Goal: Information Seeking & Learning: Learn about a topic

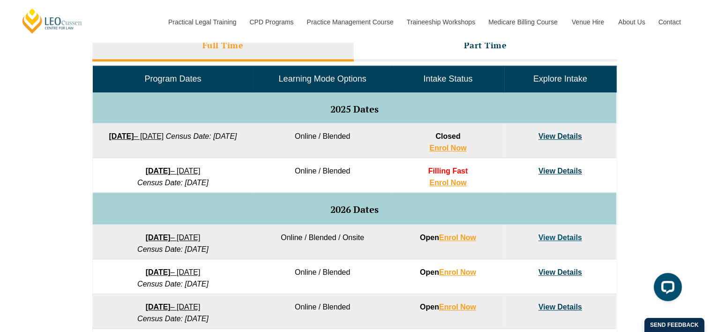
scroll to position [468, 0]
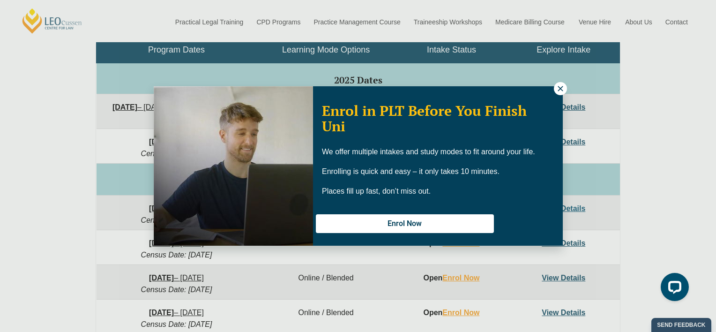
click at [556, 89] on icon at bounding box center [560, 88] width 8 height 8
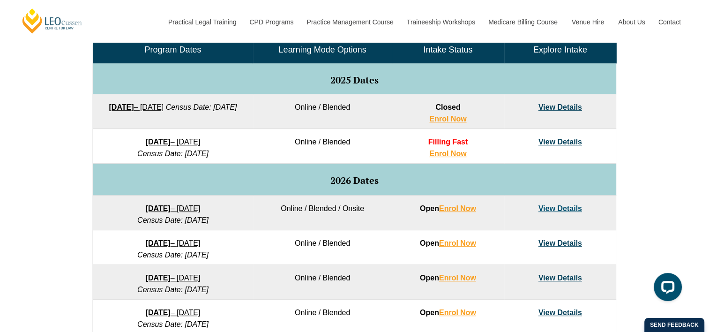
click at [545, 107] on link "View Details" at bounding box center [560, 107] width 44 height 8
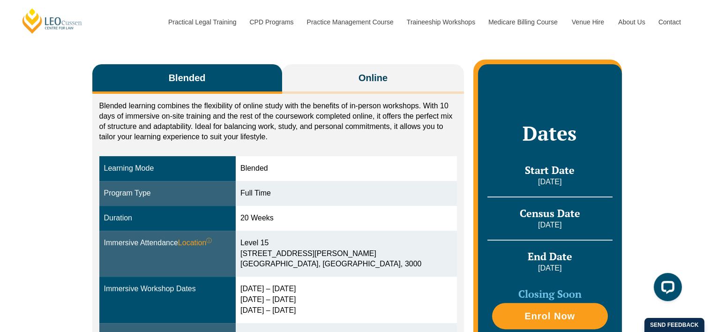
scroll to position [187, 0]
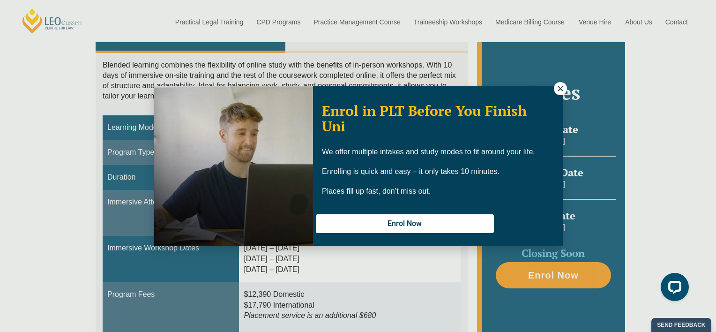
click at [554, 92] on button at bounding box center [560, 88] width 13 height 13
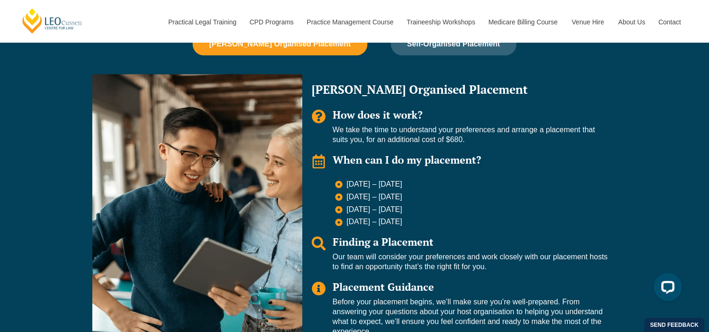
scroll to position [609, 0]
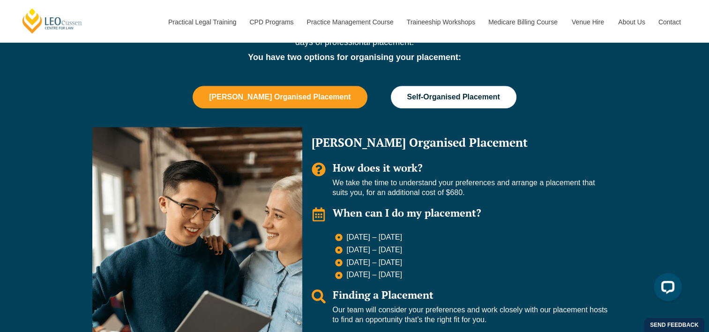
click at [461, 90] on button "Self-Organised Placement" at bounding box center [453, 97] width 125 height 22
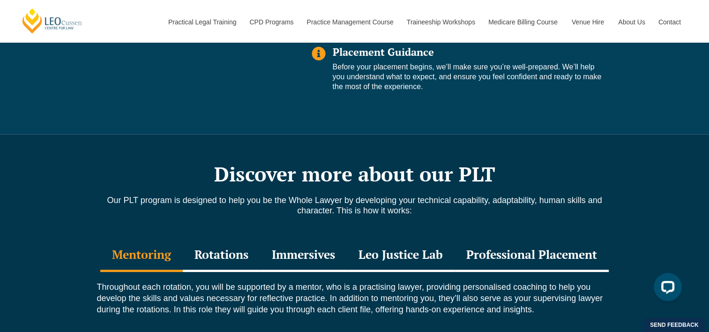
scroll to position [983, 0]
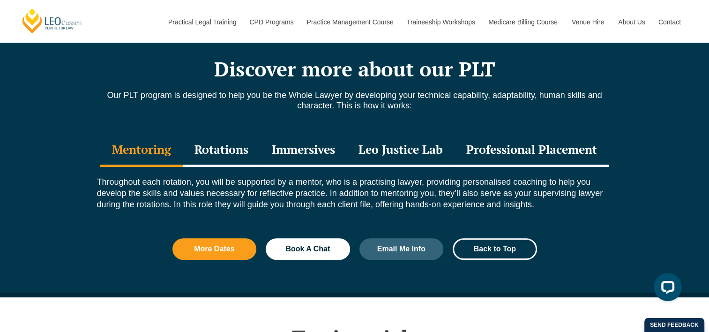
click at [482, 152] on div "Professional Placement" at bounding box center [531, 150] width 154 height 33
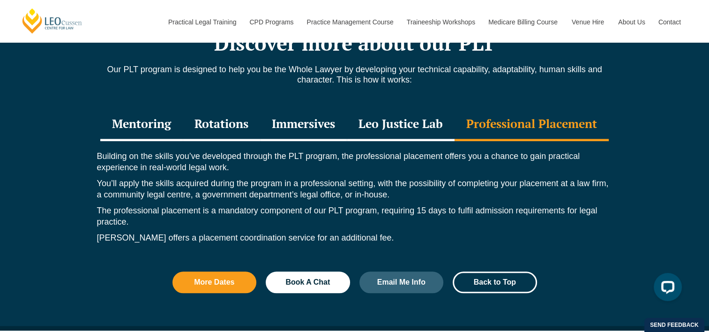
scroll to position [1030, 0]
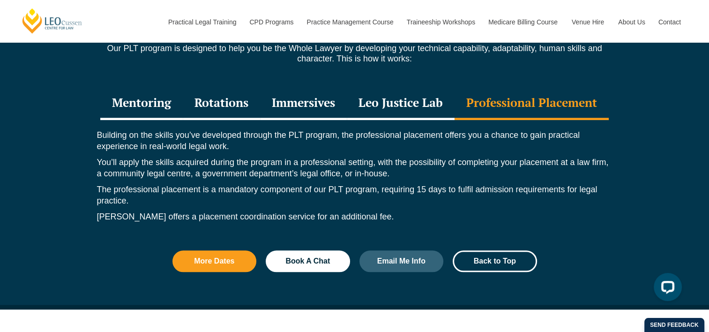
click at [396, 101] on div "Leo Justice Lab" at bounding box center [401, 103] width 108 height 33
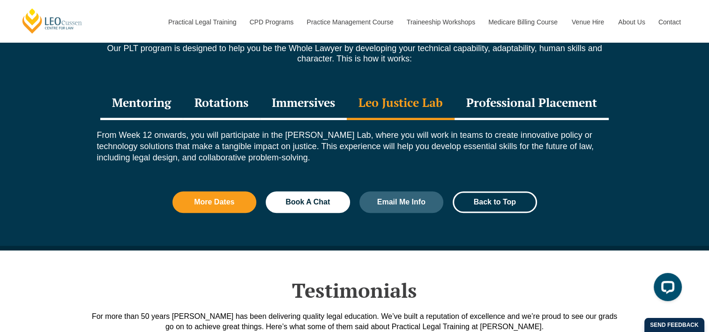
click at [305, 101] on div "Immersives" at bounding box center [303, 103] width 87 height 33
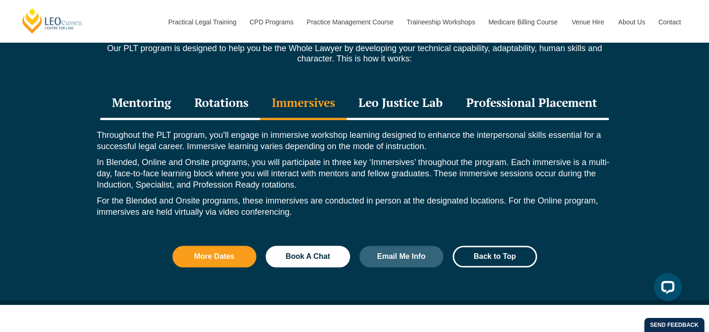
click at [221, 96] on div "Rotations" at bounding box center [221, 103] width 77 height 33
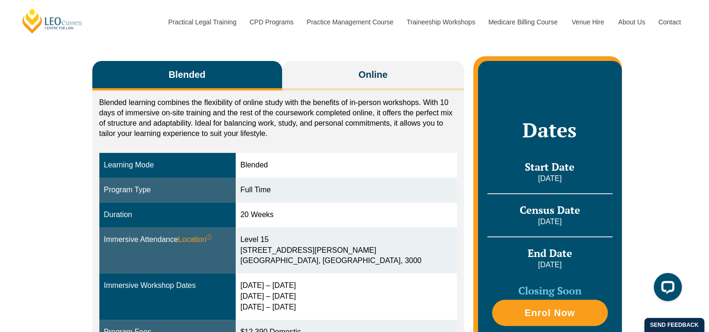
scroll to position [234, 0]
